Goal: Task Accomplishment & Management: Manage account settings

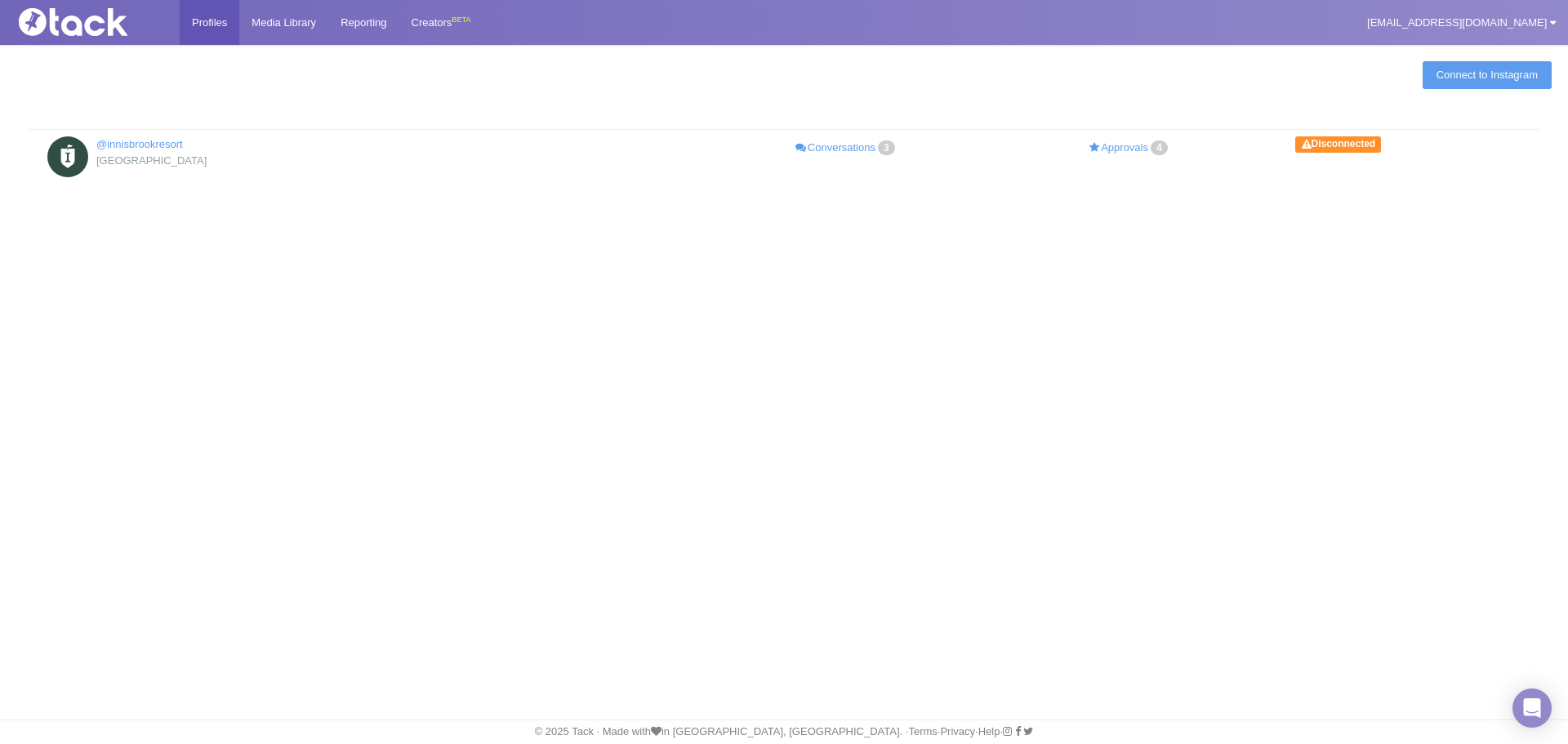
click at [1485, 92] on div "Connect to Instagram @innisbrookresort Innisbrook Resort Conversations 3 Approv…" at bounding box center [784, 131] width 1568 height 174
click at [1485, 77] on link "Connect to Instagram" at bounding box center [1487, 75] width 129 height 28
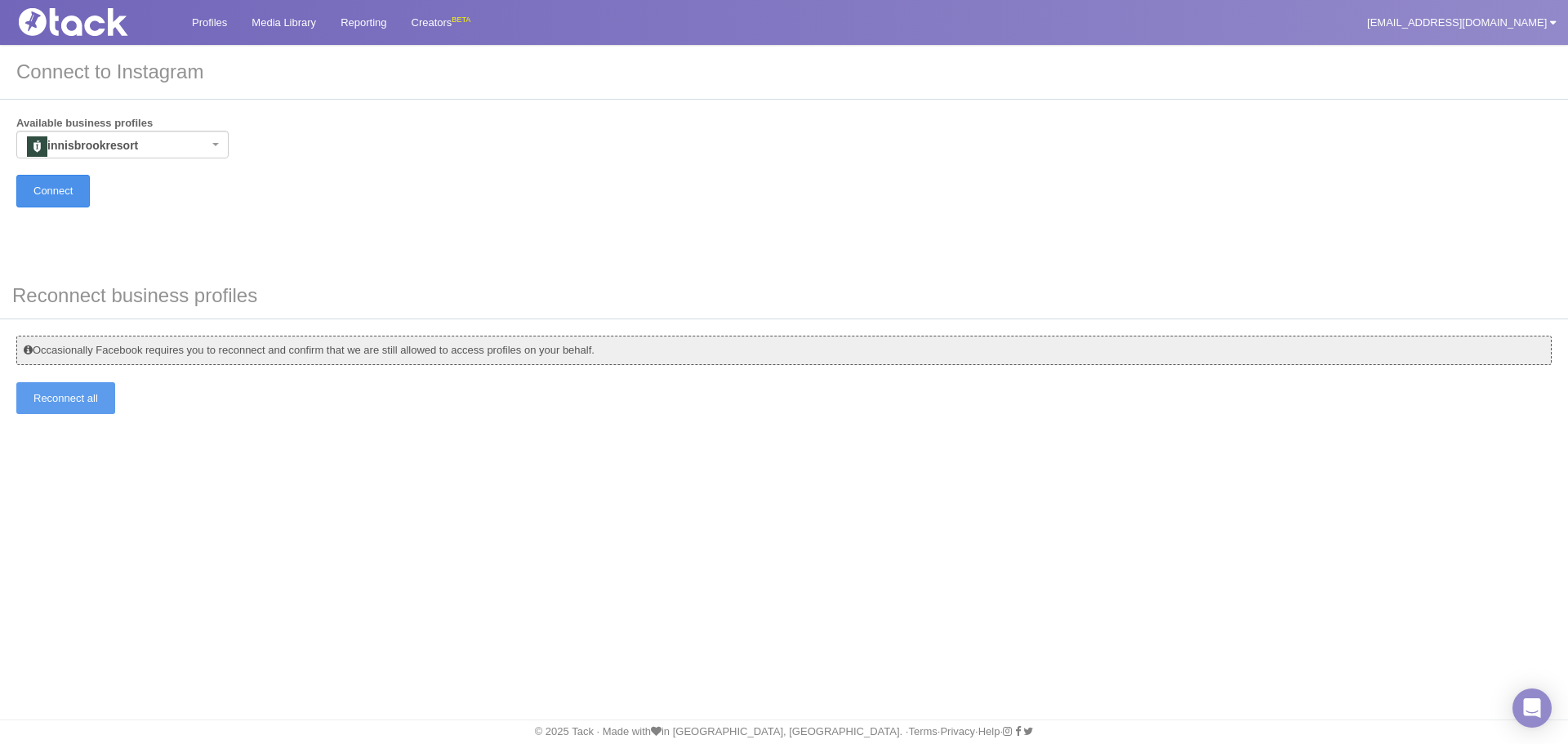
click at [64, 199] on input "Connect" at bounding box center [53, 190] width 73 height 32
